Goal: Task Accomplishment & Management: Use online tool/utility

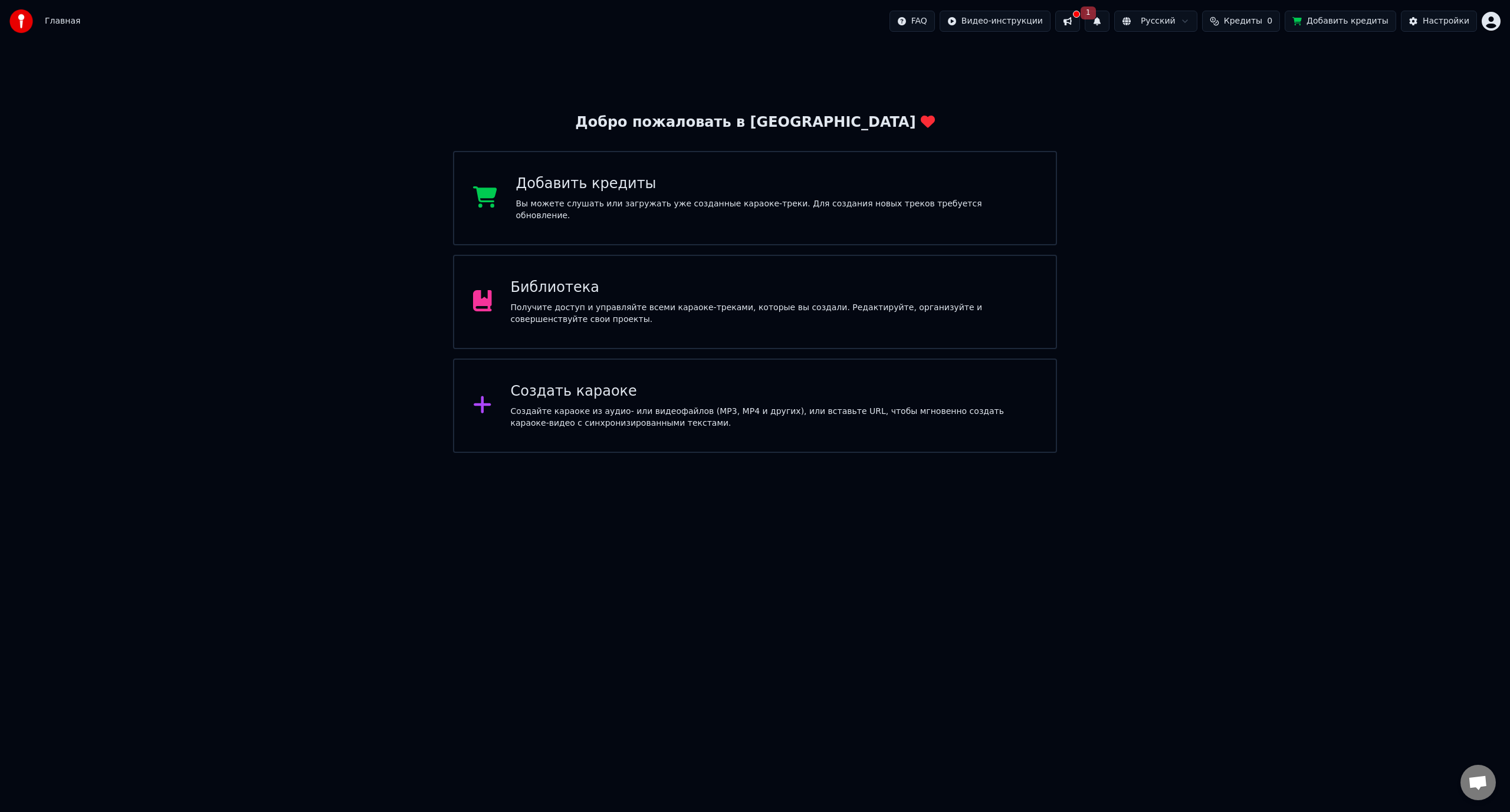
click at [1080, 27] on button at bounding box center [1067, 21] width 25 height 21
click at [1140, 15] on html "Главная FAQ Видео-инструкции 1 Русский Кредиты 0 Добавить кредиты Настройки Доб…" at bounding box center [755, 226] width 1510 height 453
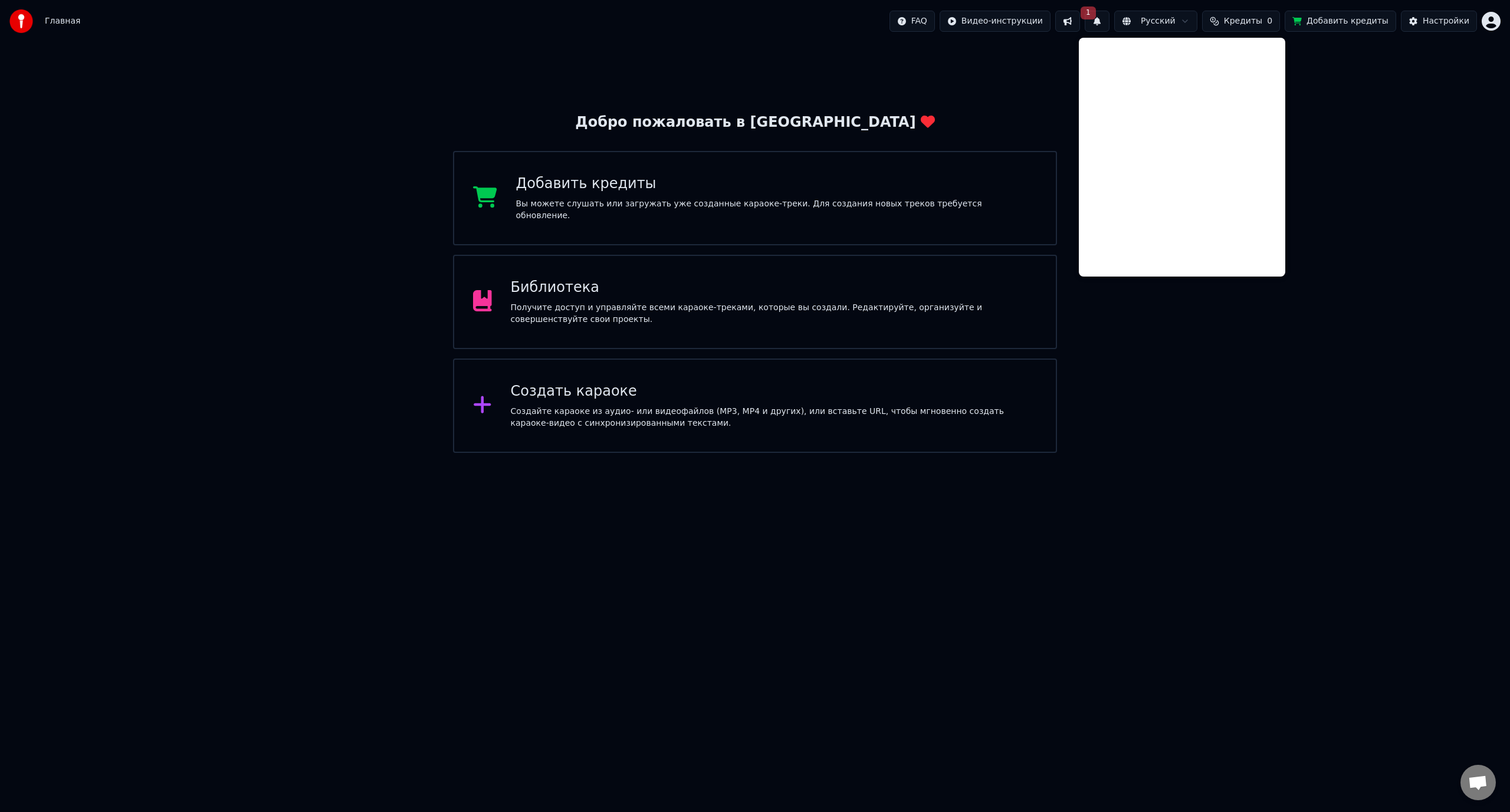
click at [1126, 23] on html "Главная FAQ Видео-инструкции 1 Русский Кредиты 0 Добавить кредиты Настройки Доб…" at bounding box center [755, 226] width 1510 height 453
click at [1110, 22] on button "1" at bounding box center [1097, 21] width 25 height 21
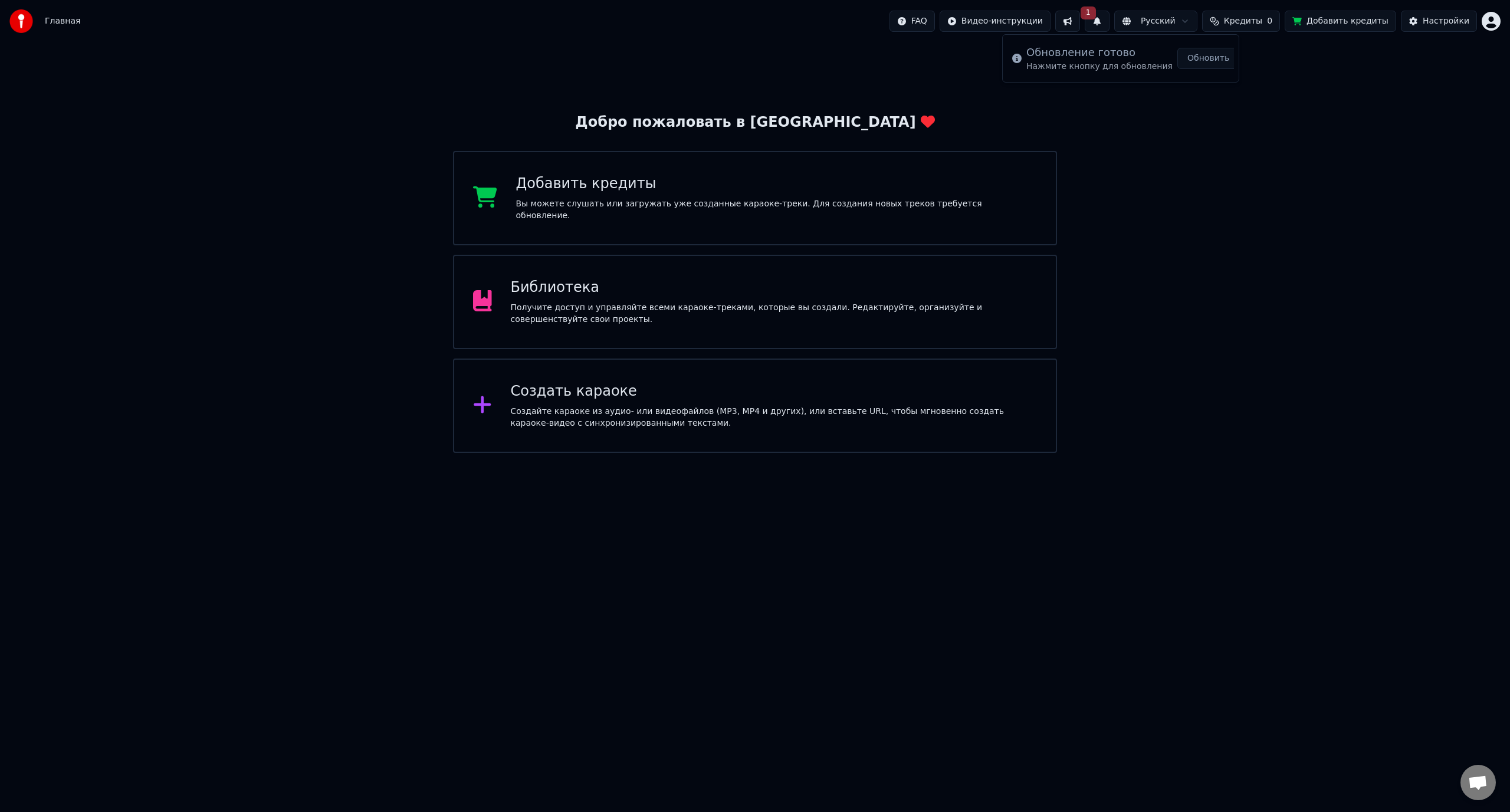
click at [1110, 22] on button "1" at bounding box center [1097, 21] width 25 height 21
click at [1187, 57] on button "Обновить" at bounding box center [1208, 58] width 62 height 21
click at [658, 393] on div "Создать караоке" at bounding box center [774, 391] width 527 height 19
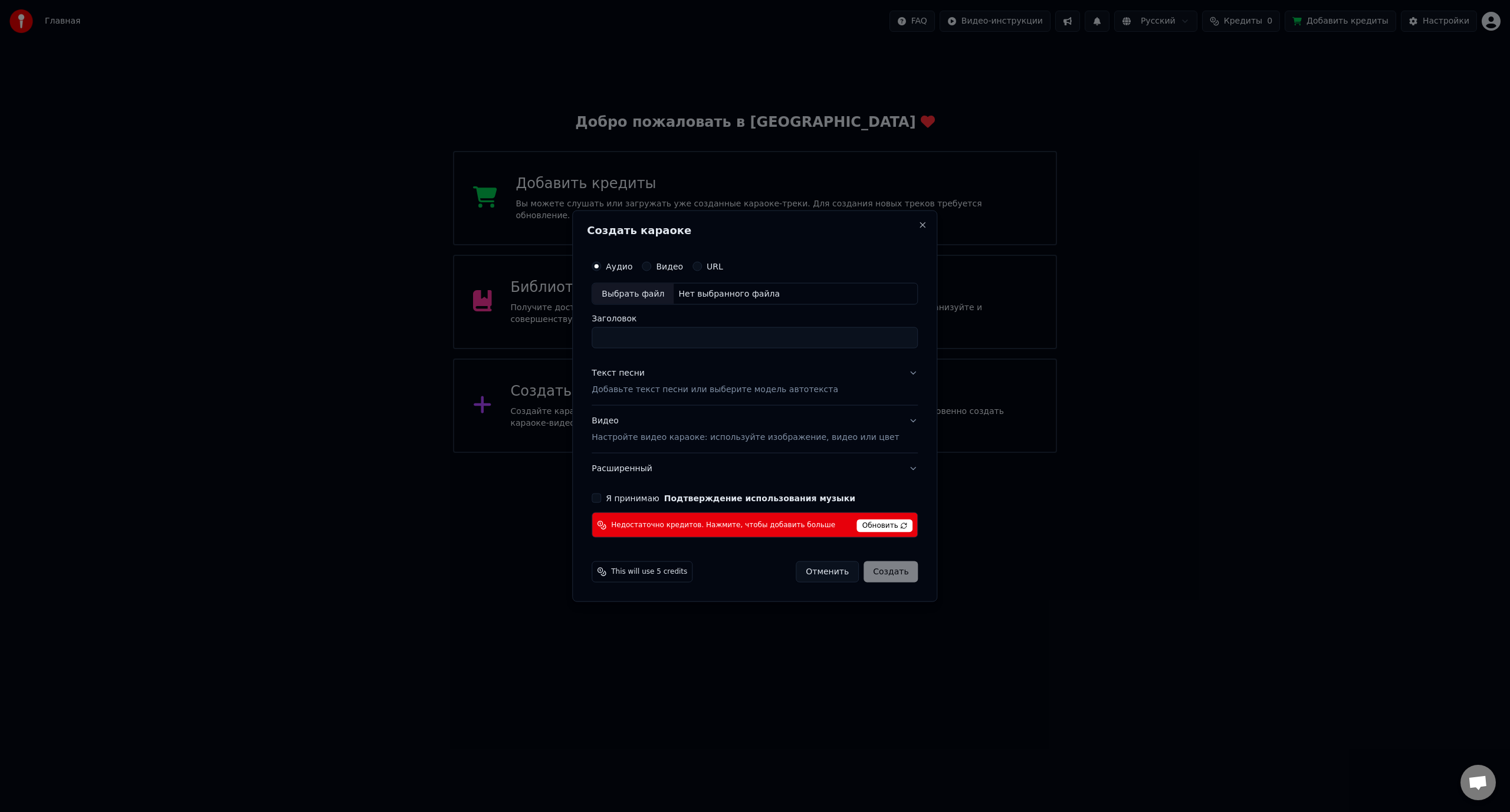
click at [865, 528] on span "Обновить" at bounding box center [885, 526] width 56 height 13
click at [831, 574] on button "Отменить" at bounding box center [827, 572] width 63 height 21
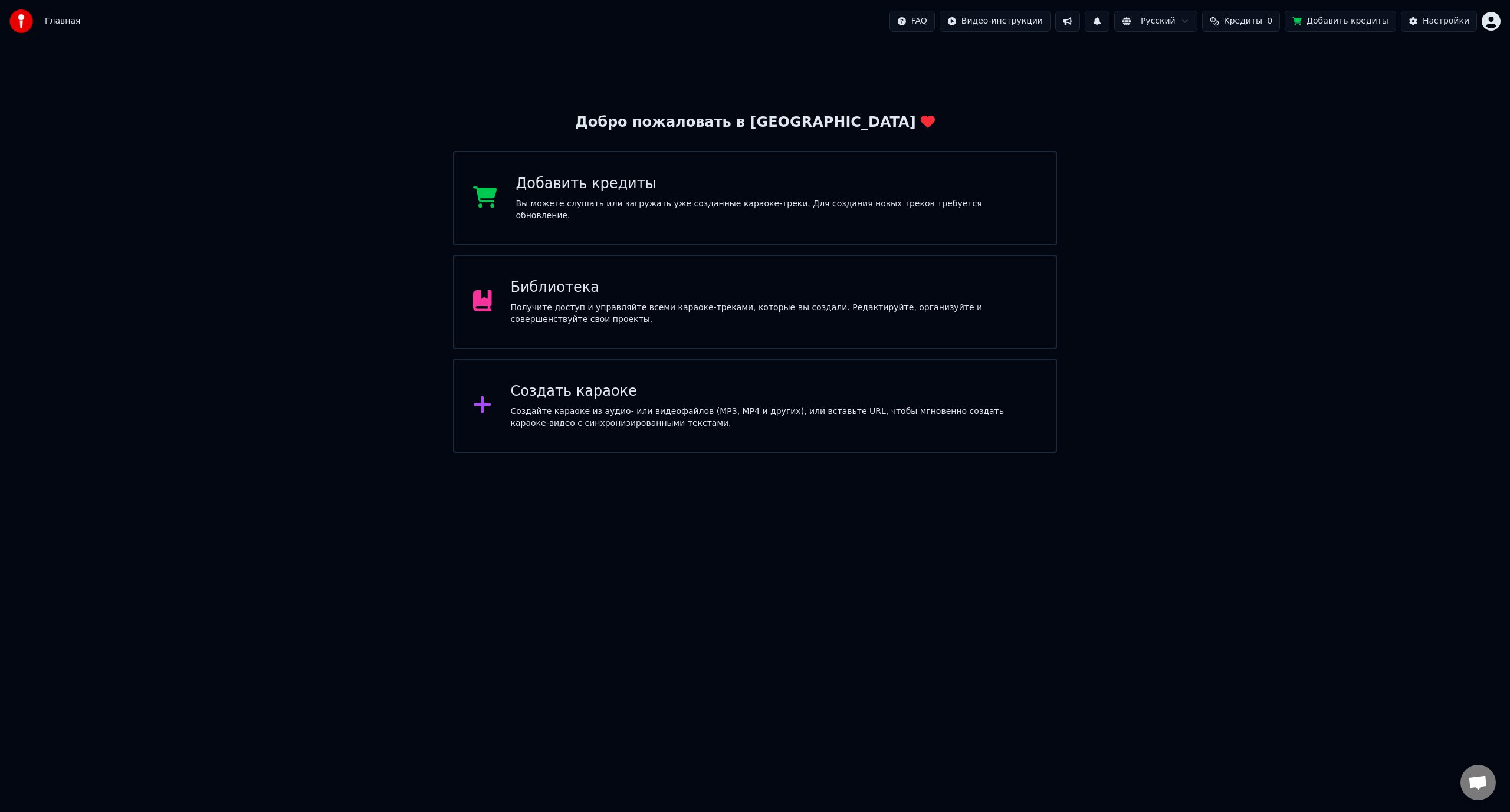
click at [662, 213] on div "Вы можете слушать или загружать уже созданные караоке-треки. Для создания новых…" at bounding box center [777, 210] width 521 height 23
